Goal: Task Accomplishment & Management: Manage account settings

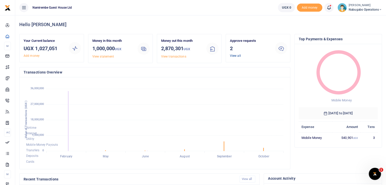
click at [234, 56] on link "View all" at bounding box center [235, 56] width 11 height 4
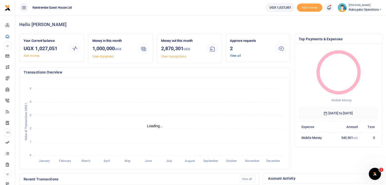
click at [236, 56] on link "View all" at bounding box center [235, 56] width 11 height 4
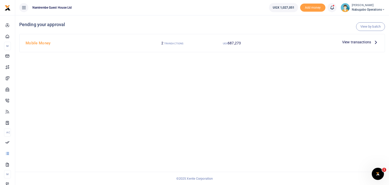
click at [365, 42] on span "View transactions" at bounding box center [356, 42] width 29 height 6
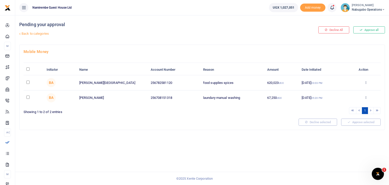
click at [27, 69] on input "\a \a : activate to sort column descending" at bounding box center [27, 68] width 3 height 3
checkbox input "true"
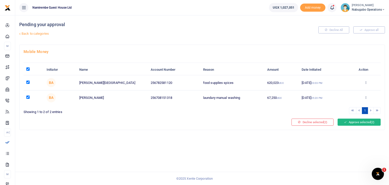
click at [352, 121] on button "Approve selected (2)" at bounding box center [359, 122] width 43 height 7
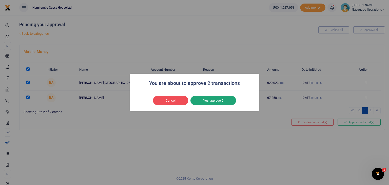
click at [222, 103] on button "Yes approve 2" at bounding box center [214, 101] width 46 height 10
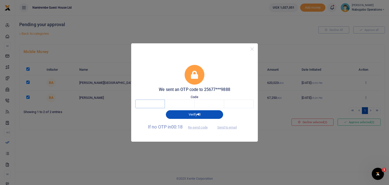
click at [149, 105] on input "text" at bounding box center [150, 104] width 30 height 9
type input "5"
type input "0"
type input "1"
type input "0"
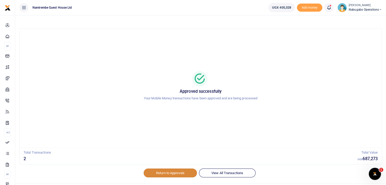
click at [177, 175] on link "Return to Approvals" at bounding box center [169, 173] width 53 height 9
